Goal: Find specific page/section

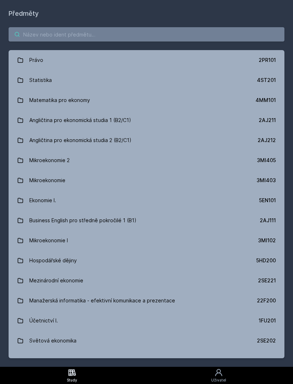
click at [52, 40] on input "search" at bounding box center [147, 34] width 276 height 14
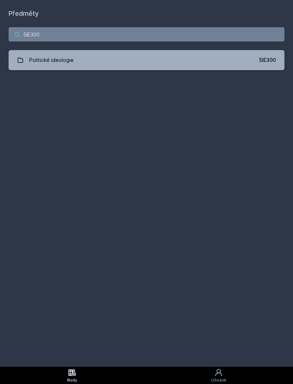
type input "5IE300"
click at [142, 59] on link "Politické ideologie 5IE300" at bounding box center [147, 60] width 276 height 20
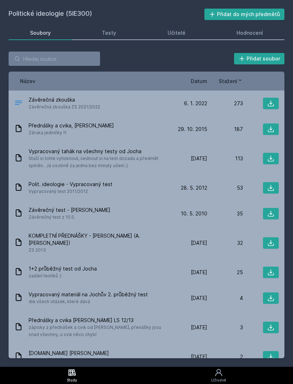
click at [251, 32] on div "Hodnocení" at bounding box center [250, 32] width 26 height 7
